Goal: Information Seeking & Learning: Learn about a topic

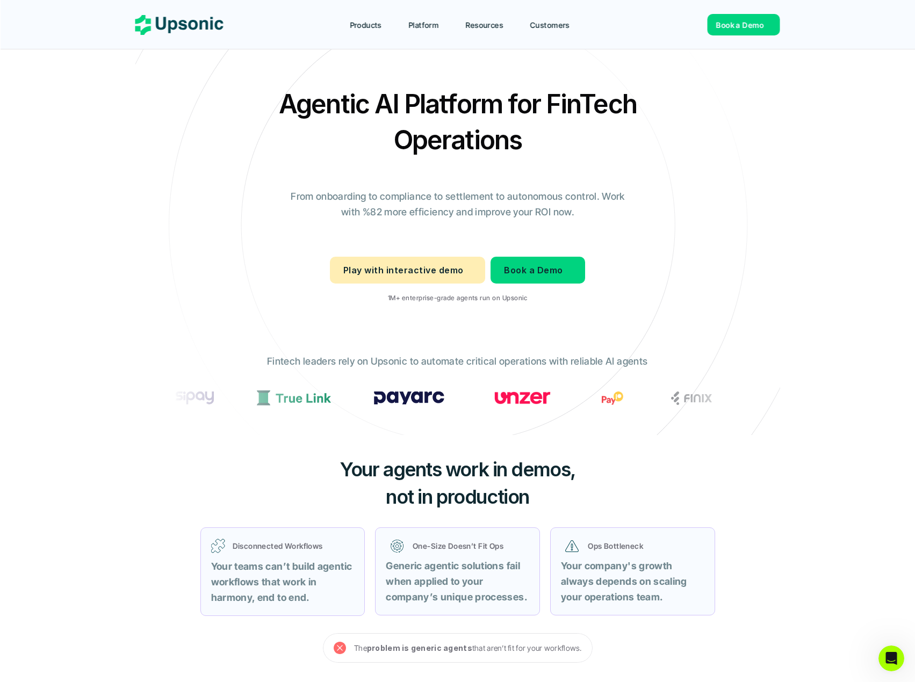
click at [138, 254] on icon at bounding box center [458, 226] width 722 height 722
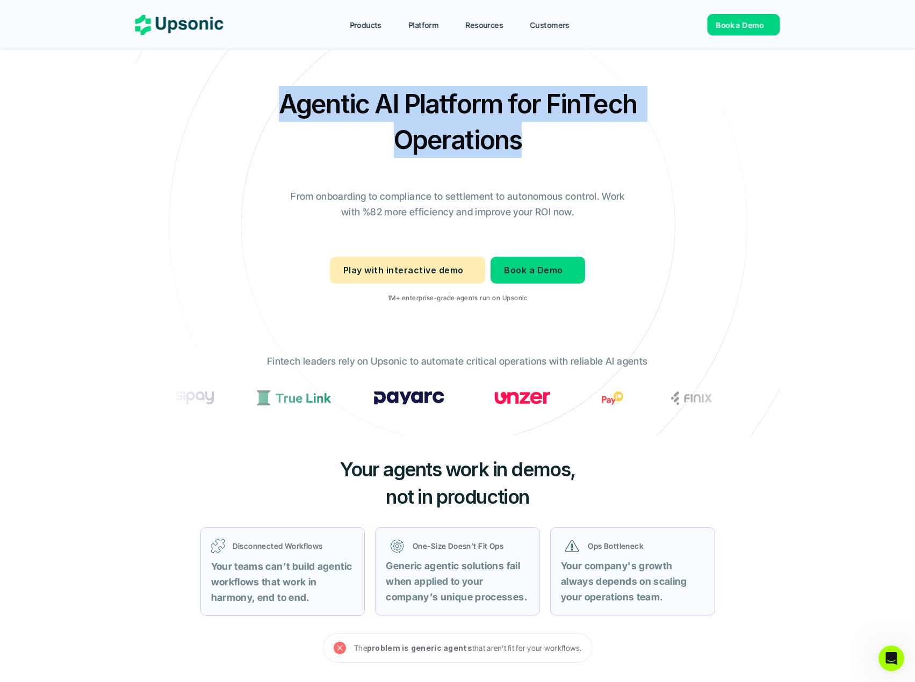
drag, startPoint x: 282, startPoint y: 105, endPoint x: 528, endPoint y: 137, distance: 248.2
click at [529, 137] on h2 "Agentic AI Platform for FinTech Operations" at bounding box center [458, 122] width 376 height 72
copy h2 "Agentic AI Platform for FinTech Operations"
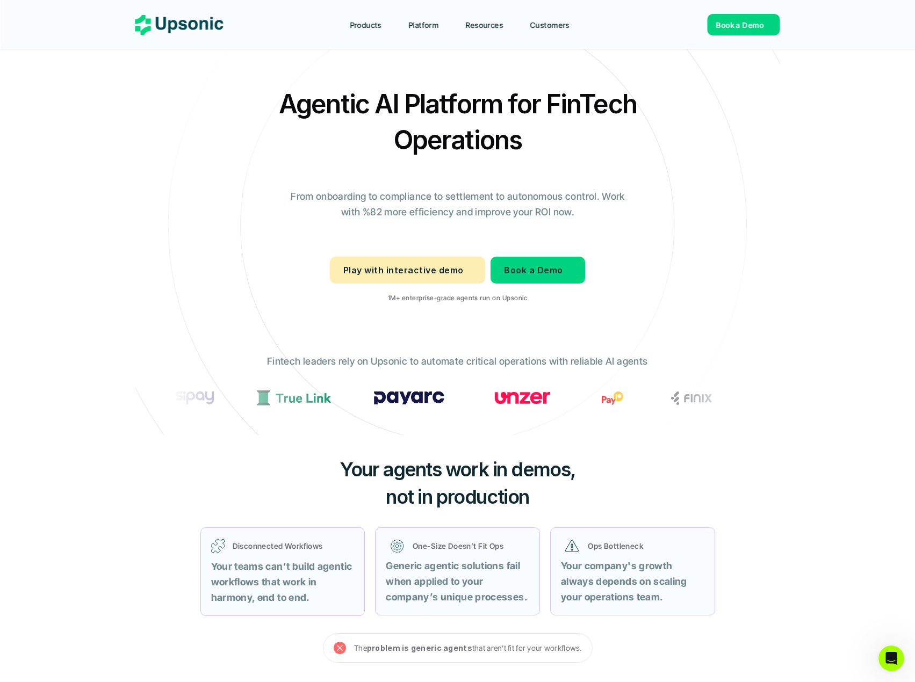
click at [171, 324] on icon at bounding box center [458, 226] width 722 height 722
click at [386, 271] on p "Play with interactive demo" at bounding box center [403, 271] width 120 height 16
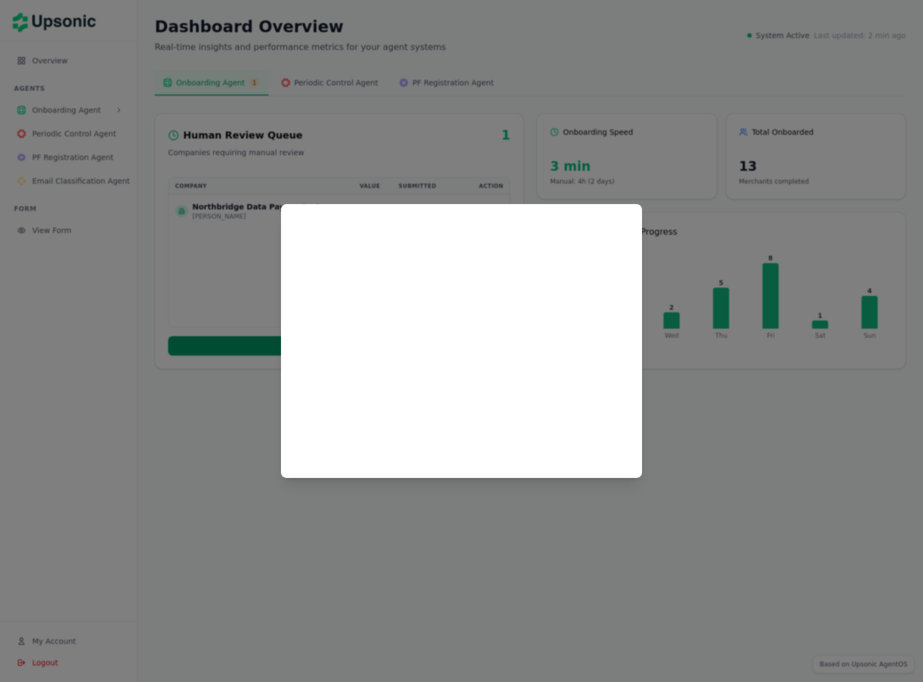
click at [341, 545] on div at bounding box center [461, 341] width 923 height 682
click at [426, 174] on div at bounding box center [461, 341] width 923 height 682
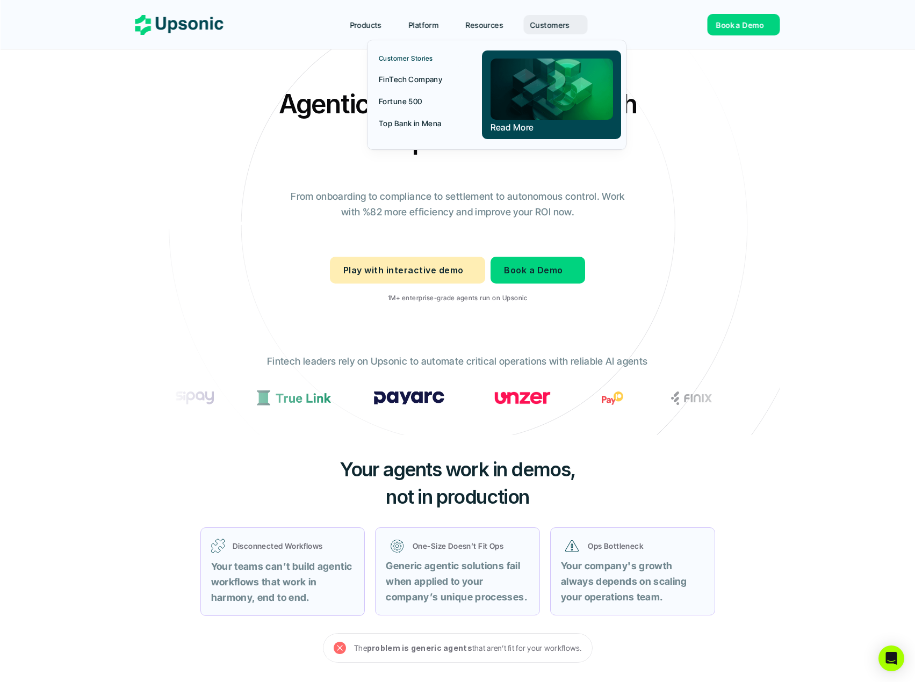
click at [409, 97] on p "Fortune 500" at bounding box center [401, 101] width 44 height 11
click at [412, 122] on p "Top Bank in Mena" at bounding box center [410, 123] width 63 height 11
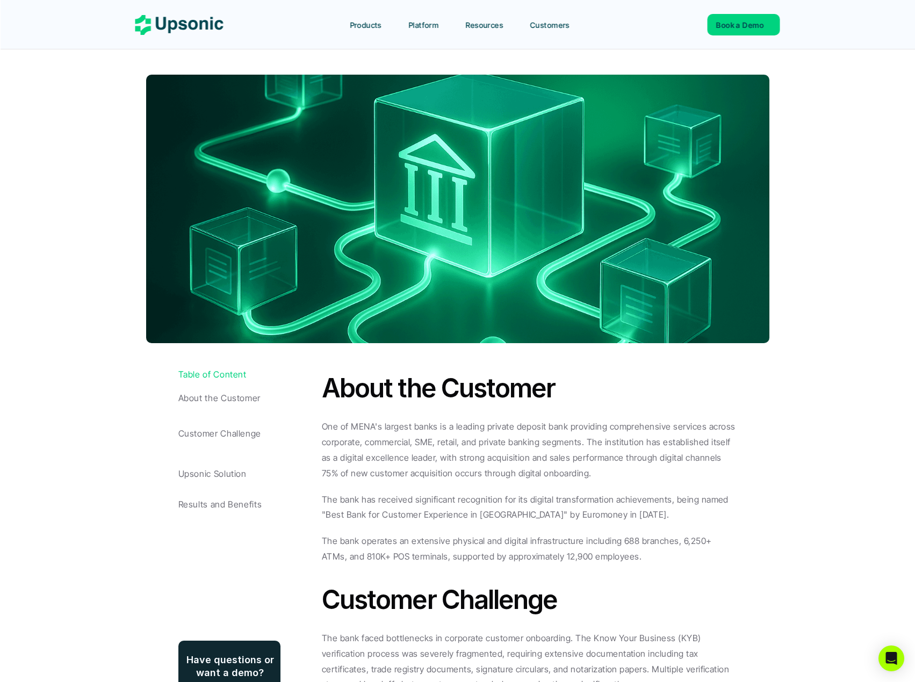
scroll to position [215, 0]
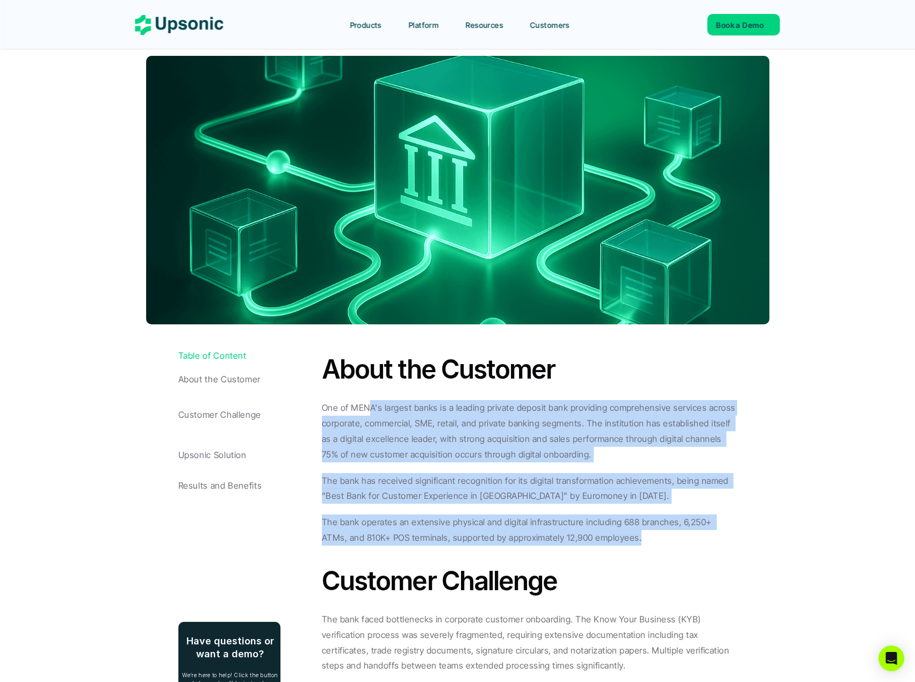
drag, startPoint x: 369, startPoint y: 368, endPoint x: 658, endPoint y: 503, distance: 319.9
click at [658, 503] on div "One of MENA's largest banks is a leading private deposit bank providing compreh…" at bounding box center [529, 472] width 415 height 145
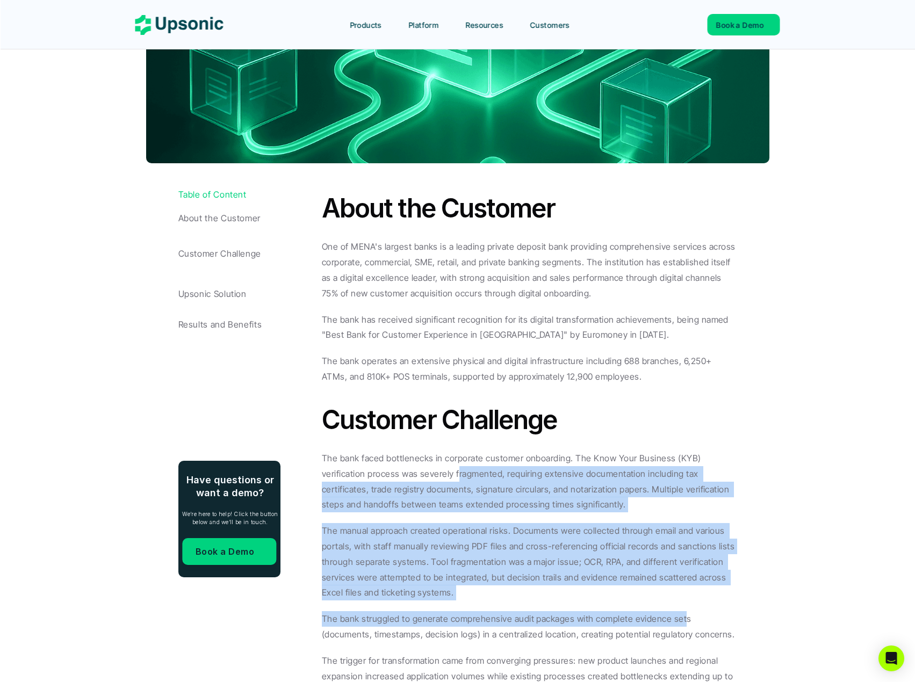
drag, startPoint x: 484, startPoint y: 429, endPoint x: 681, endPoint y: 587, distance: 253.4
click at [681, 587] on div "The bank faced bottlenecks in corporate customer onboarding. The Know Your Busi…" at bounding box center [529, 583] width 415 height 264
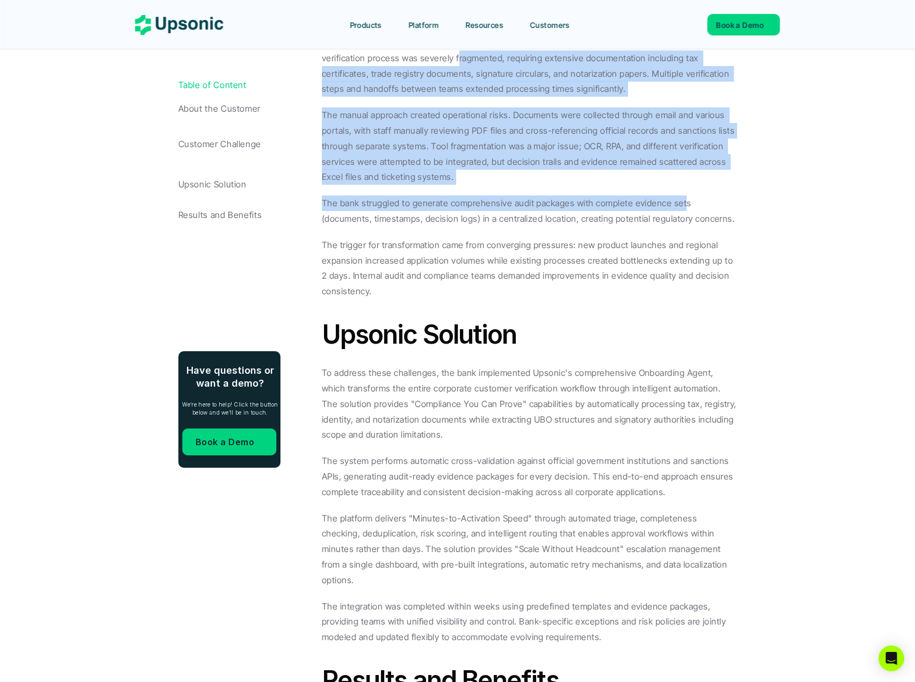
scroll to position [806, 0]
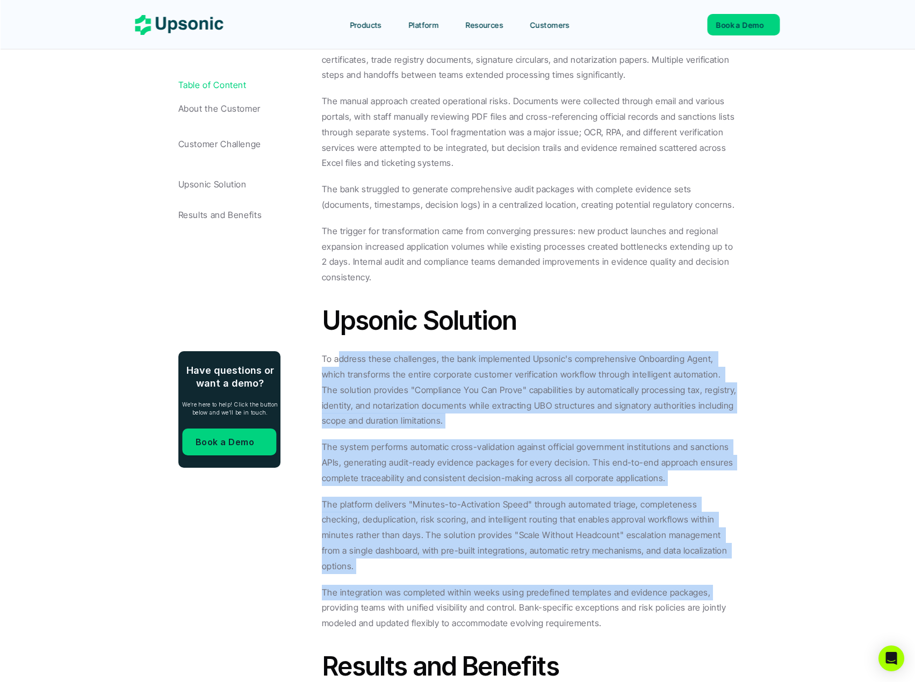
drag, startPoint x: 338, startPoint y: 318, endPoint x: 746, endPoint y: 532, distance: 460.7
click at [746, 532] on article "Getting Started TOP Bank in [GEOGRAPHIC_DATA] [DATE] Table of Content About the…" at bounding box center [457, 147] width 645 height 1776
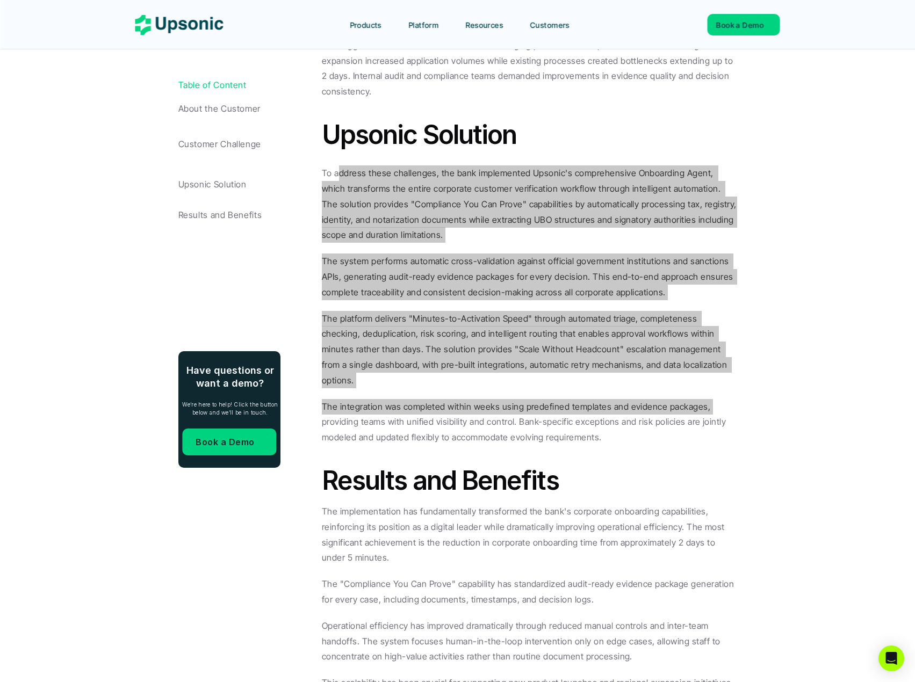
scroll to position [1021, 0]
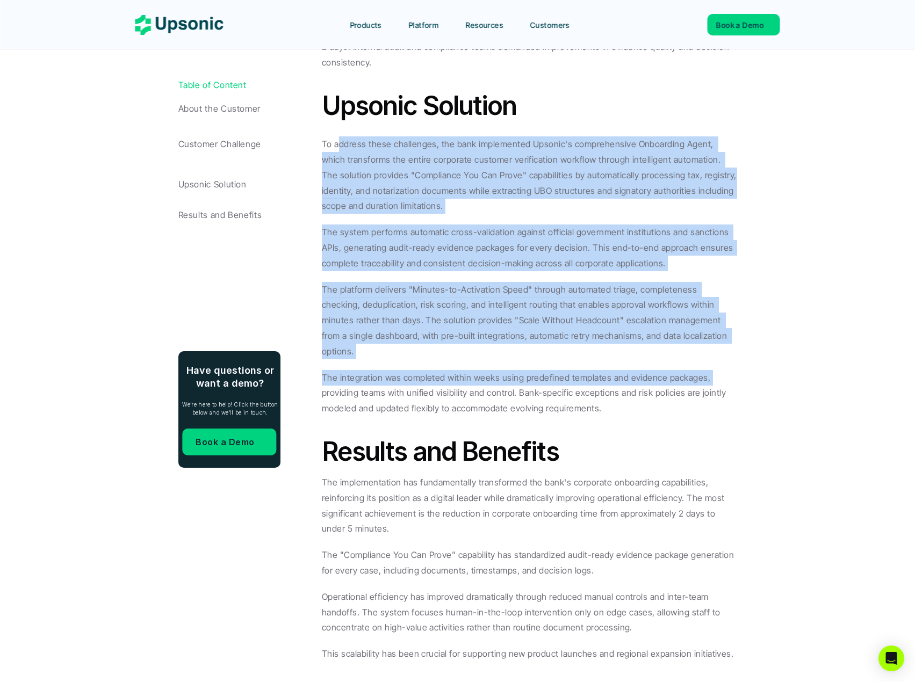
click at [466, 145] on p "To address these challenges, the bank implemented Upsonic's comprehensive Onboa…" at bounding box center [529, 174] width 415 height 77
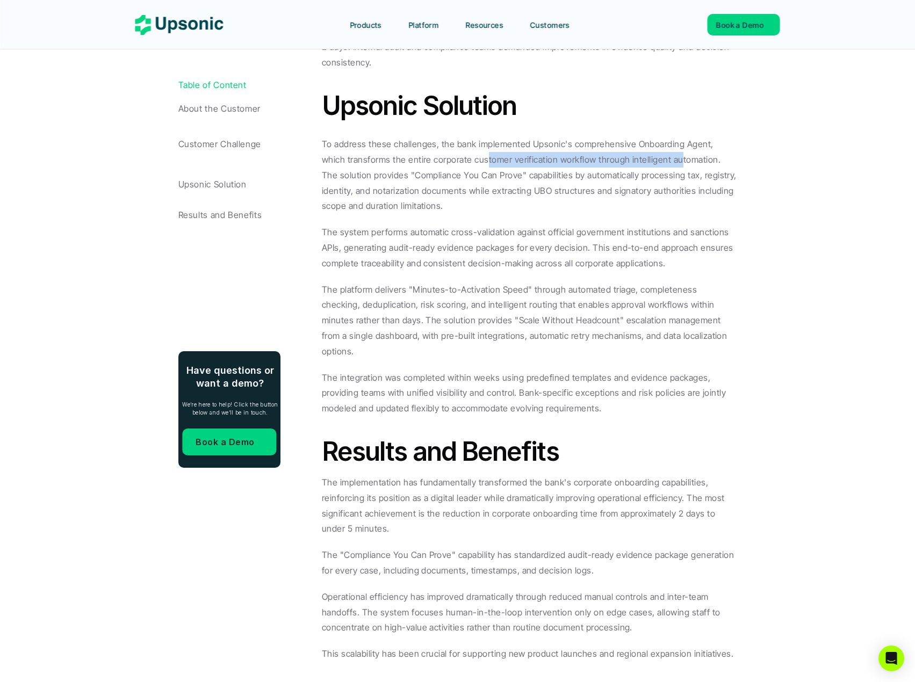
drag, startPoint x: 505, startPoint y: 106, endPoint x: 651, endPoint y: 128, distance: 147.2
click at [651, 136] on p "To address these challenges, the bank implemented Upsonic's comprehensive Onboa…" at bounding box center [529, 174] width 415 height 77
click at [656, 136] on p "To address these challenges, the bank implemented Upsonic's comprehensive Onboa…" at bounding box center [529, 174] width 415 height 77
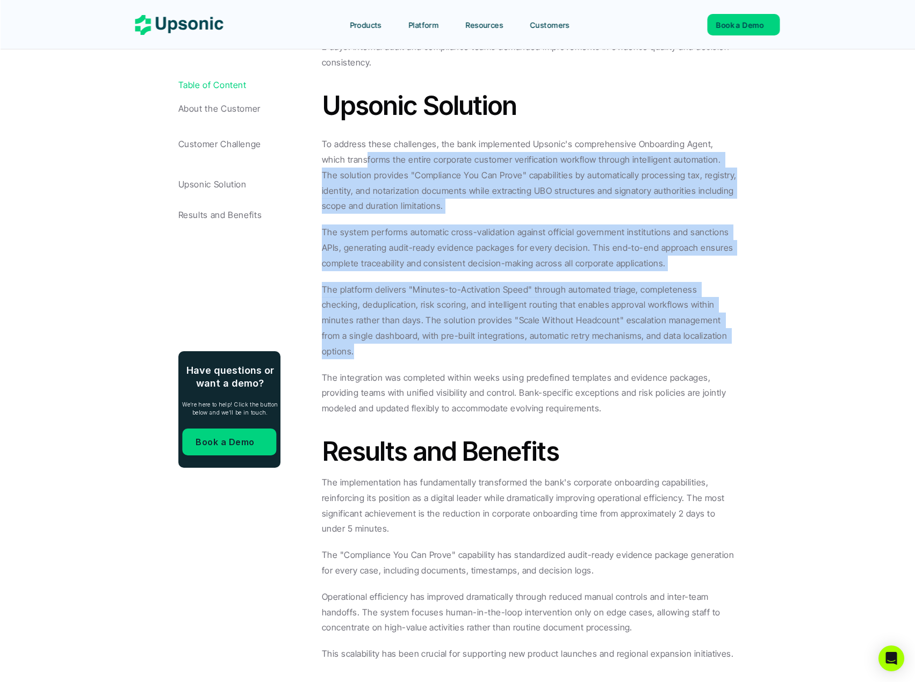
drag, startPoint x: 340, startPoint y: 124, endPoint x: 737, endPoint y: 307, distance: 437.0
click at [737, 307] on div "To address these challenges, the bank implemented Upsonic's comprehensive Onboa…" at bounding box center [529, 276] width 415 height 280
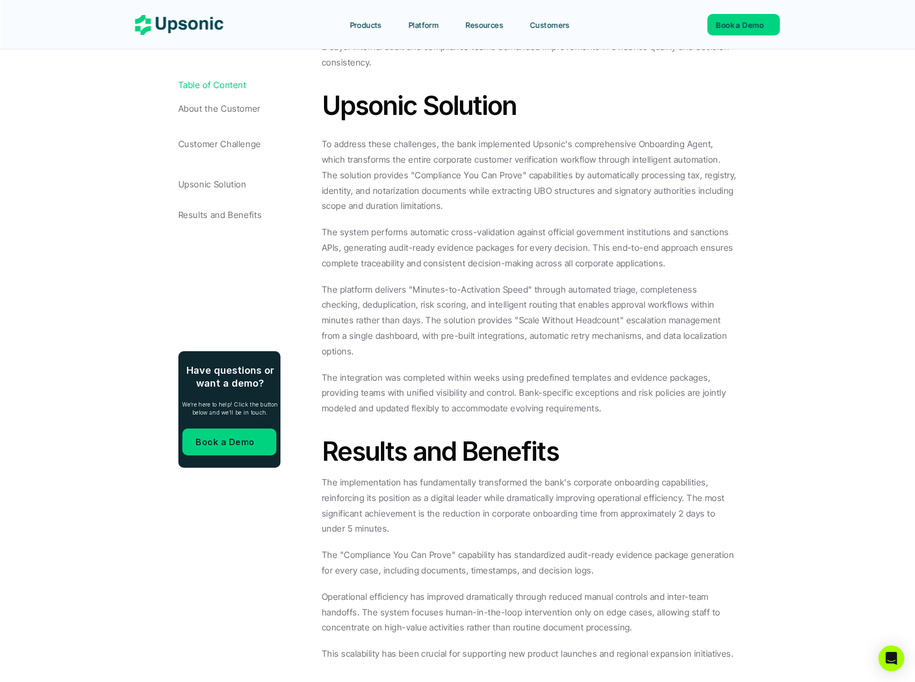
click at [201, 181] on p "Upsonic Solution" at bounding box center [247, 184] width 139 height 10
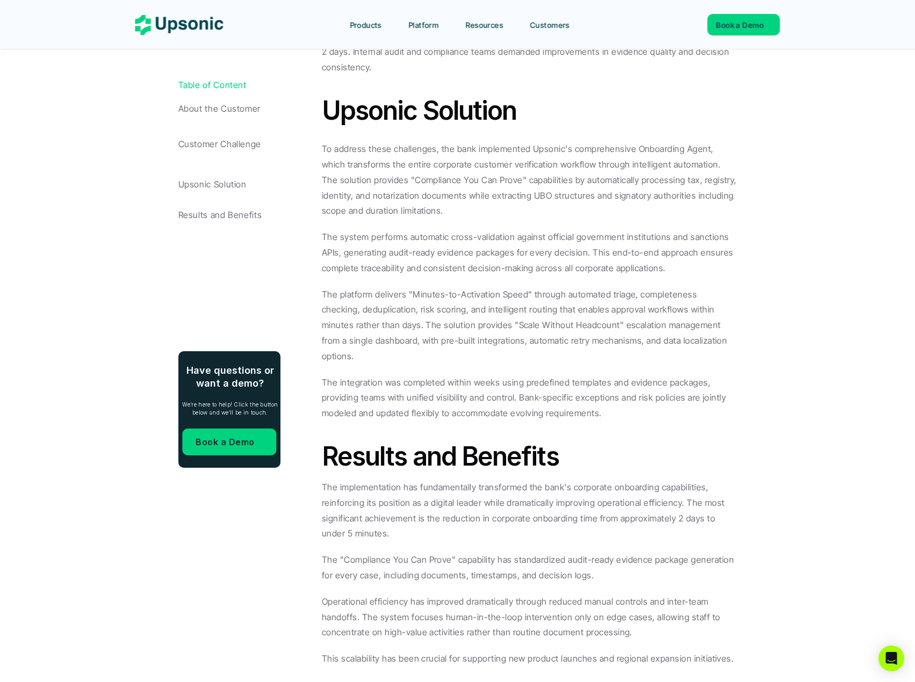
click at [201, 181] on p "Upsonic Solution" at bounding box center [247, 184] width 139 height 10
click at [215, 179] on p "Upsonic Solution" at bounding box center [247, 184] width 139 height 10
